Goal: Book appointment/travel/reservation

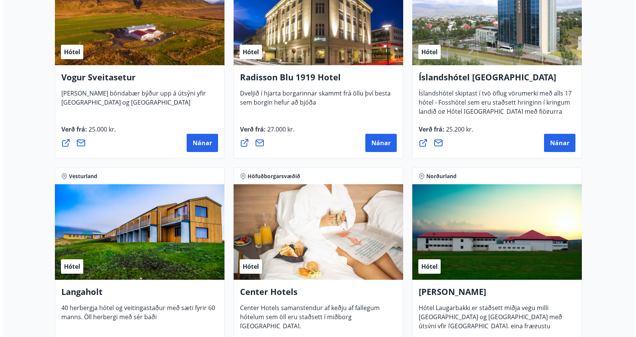
scroll to position [1285, 0]
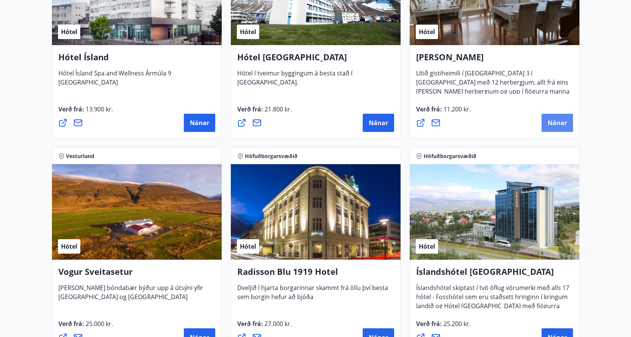
click at [543, 119] on button "Nánar" at bounding box center [556, 123] width 31 height 18
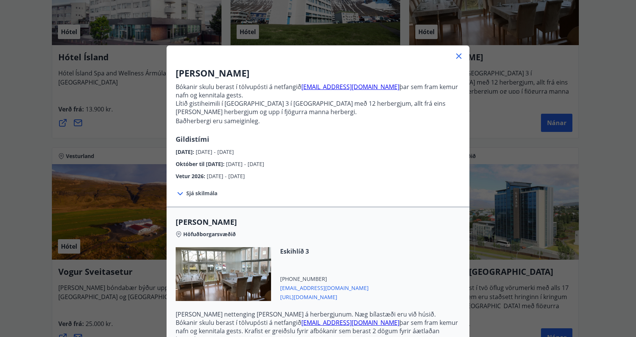
click at [206, 194] on span "Sjá skilmála" at bounding box center [201, 193] width 31 height 8
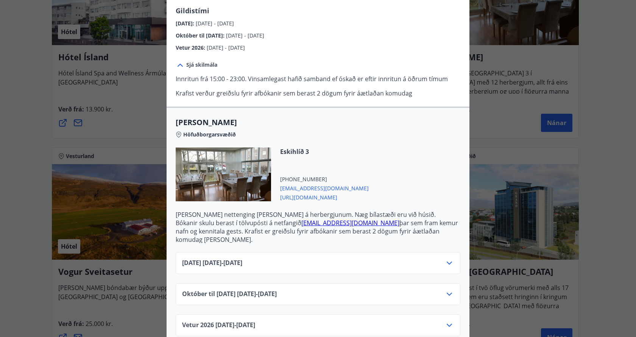
scroll to position [135, 0]
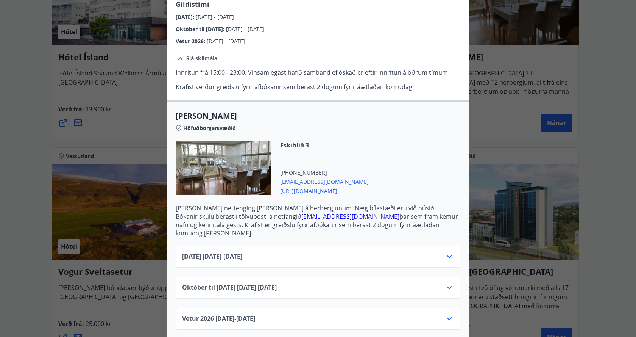
click at [445, 283] on icon at bounding box center [449, 287] width 9 height 9
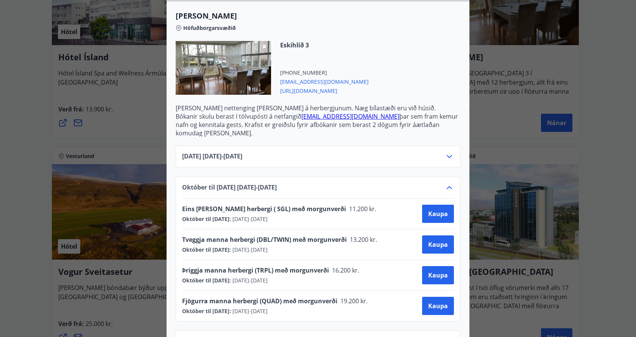
scroll to position [258, 0]
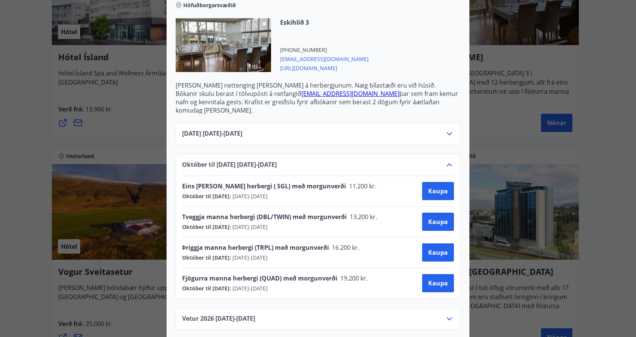
click at [381, 308] on div "Vetur [PHONE_NUMBER][DATE] - [DATE]" at bounding box center [318, 319] width 285 height 22
click at [382, 314] on div "Vetur [PHONE_NUMBER][DATE] - [DATE]" at bounding box center [318, 321] width 272 height 15
click at [445, 314] on icon at bounding box center [449, 318] width 9 height 9
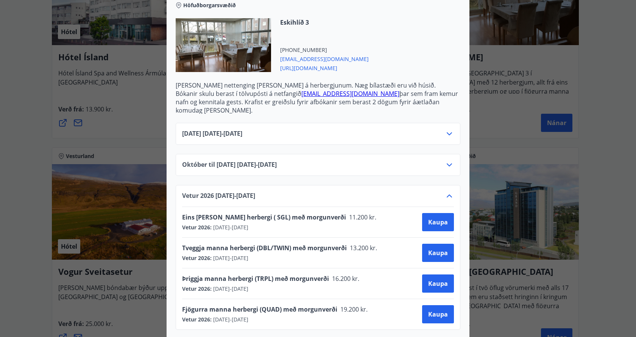
click at [446, 160] on icon at bounding box center [449, 164] width 9 height 9
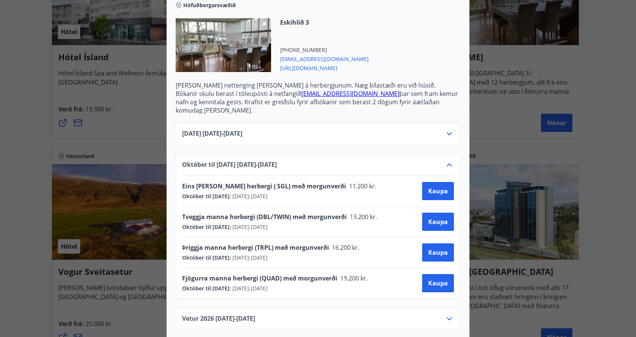
click at [598, 93] on div "Alba gistiheimili Bókanir skulu berast í tölvupósti á netfangið [EMAIL_ADDRESS]…" at bounding box center [318, 168] width 636 height 337
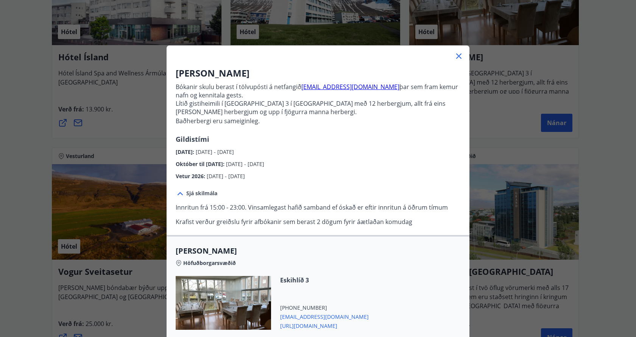
click at [455, 56] on icon at bounding box center [459, 56] width 9 height 9
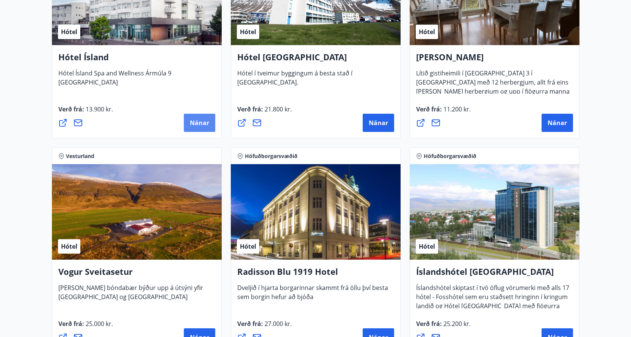
click at [188, 123] on button "Nánar" at bounding box center [199, 123] width 31 height 18
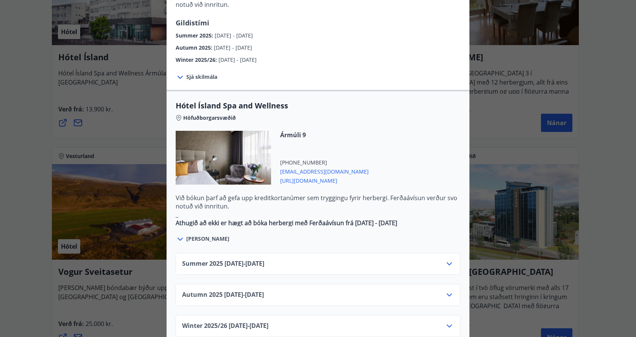
scroll to position [341, 0]
click at [447, 293] on icon at bounding box center [449, 294] width 5 height 3
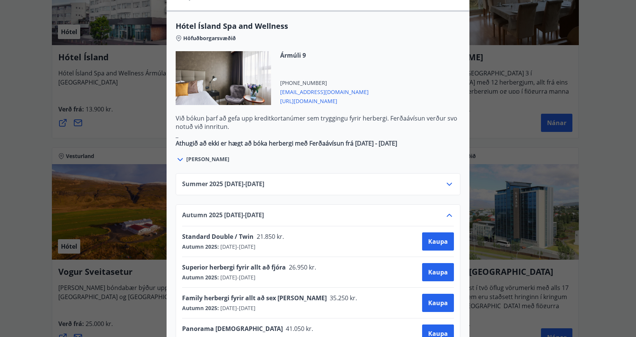
scroll to position [492, 0]
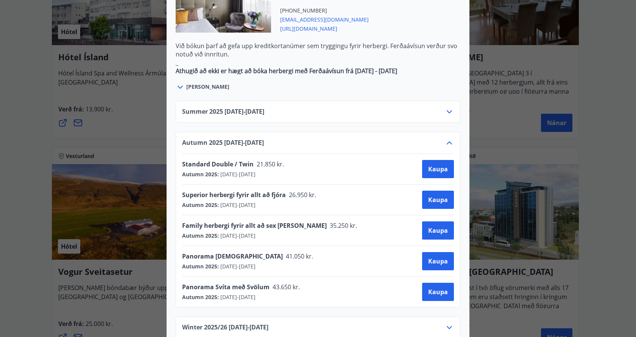
click at [524, 58] on div "Hótel Ísland Sendu skilaboð til að panta herbergi [EMAIL_ADDRESS][DOMAIN_NAME] …" at bounding box center [318, 168] width 636 height 337
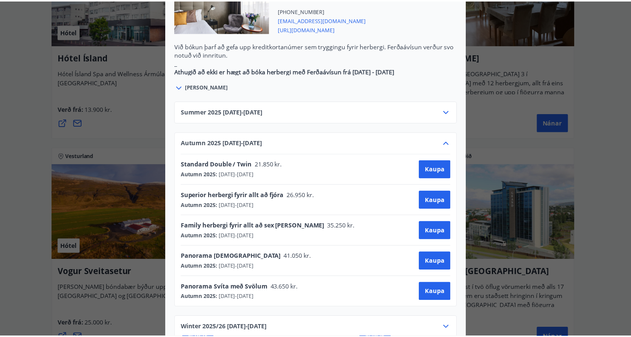
scroll to position [0, 0]
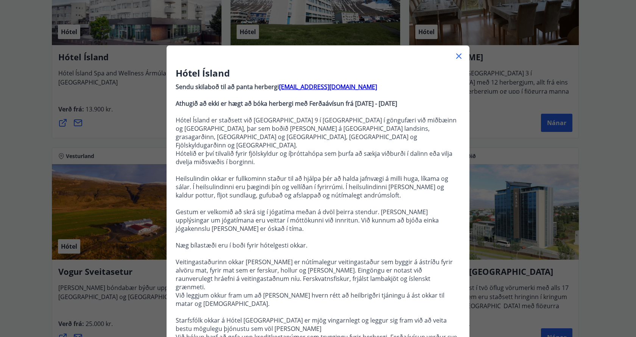
click at [458, 59] on icon at bounding box center [459, 56] width 9 height 9
